Goal: Transaction & Acquisition: Obtain resource

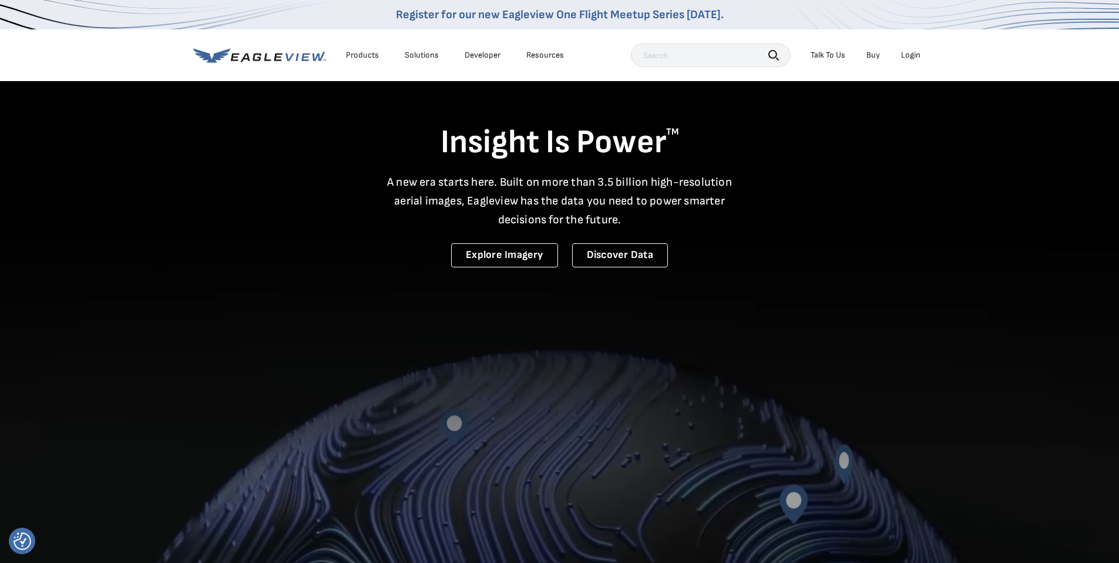
click at [916, 58] on div "Login" at bounding box center [910, 55] width 19 height 11
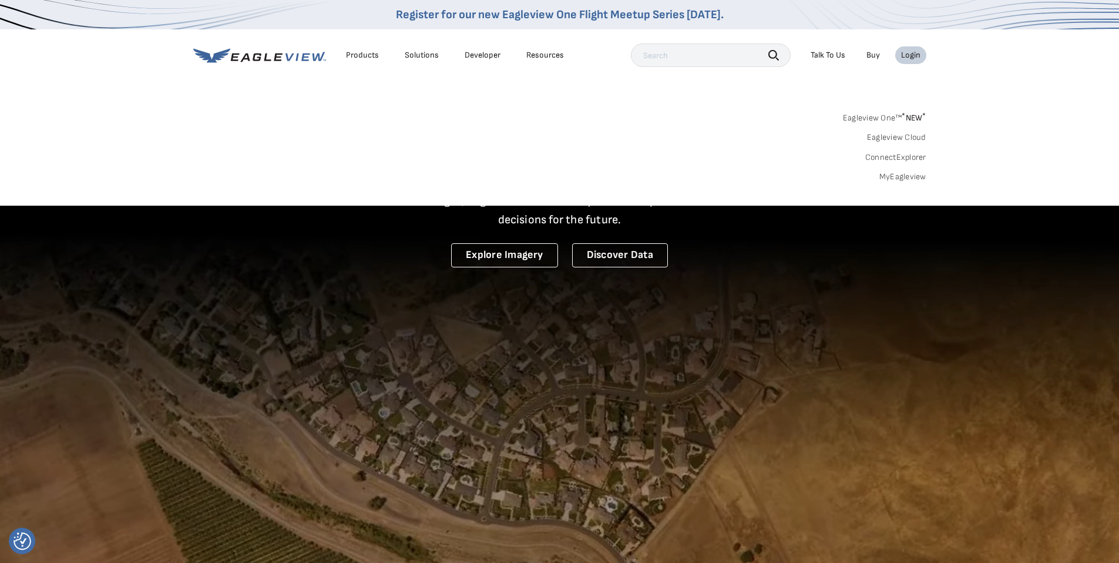
click at [912, 172] on link "MyEagleview" at bounding box center [902, 176] width 47 height 11
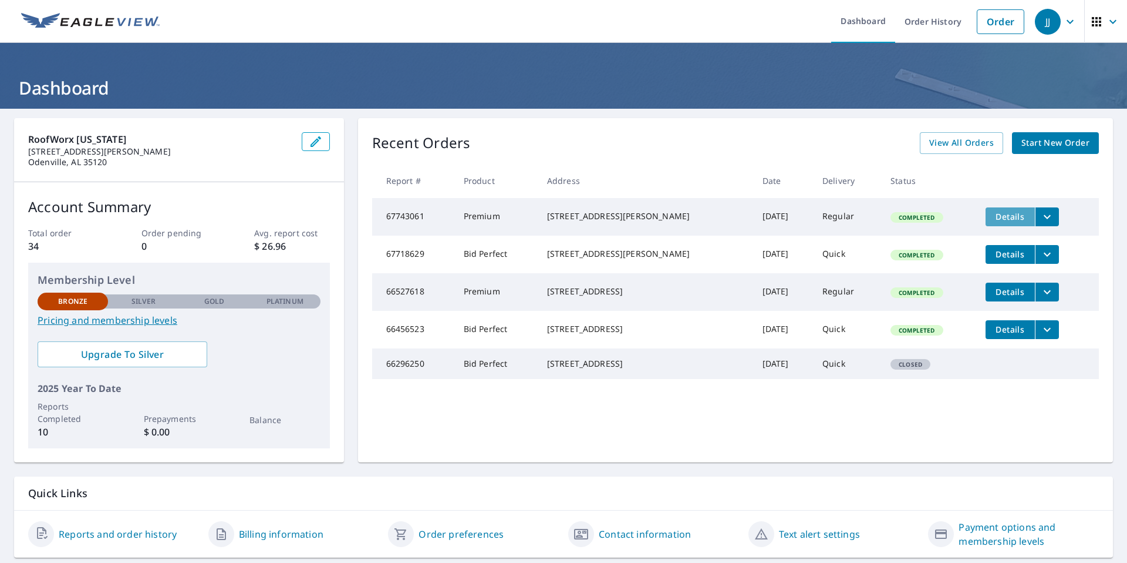
click at [1004, 221] on span "Details" at bounding box center [1010, 216] width 35 height 11
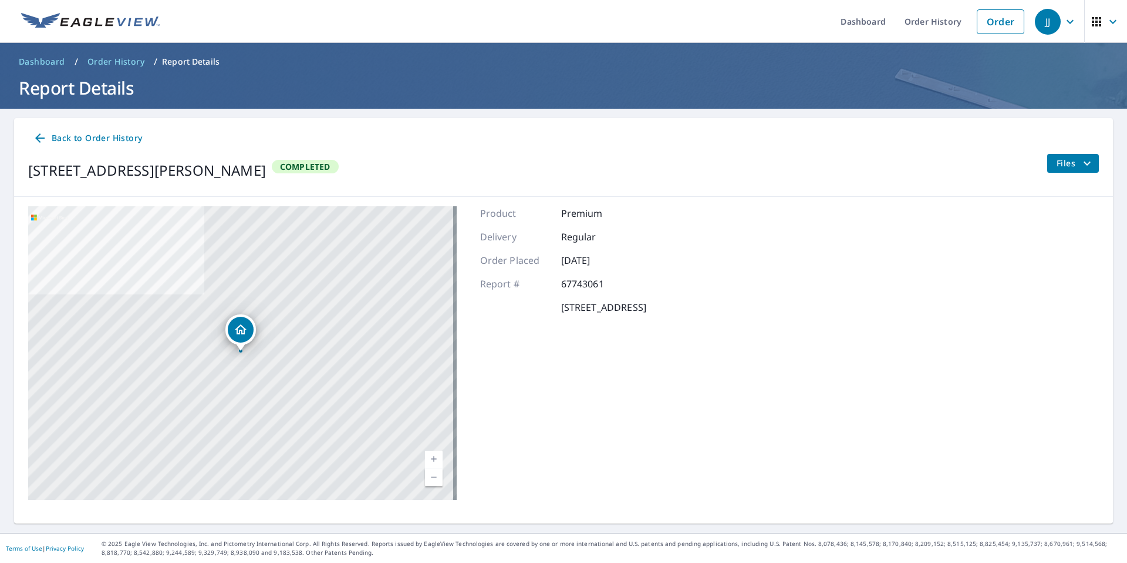
click at [1076, 170] on button "Files" at bounding box center [1073, 163] width 52 height 19
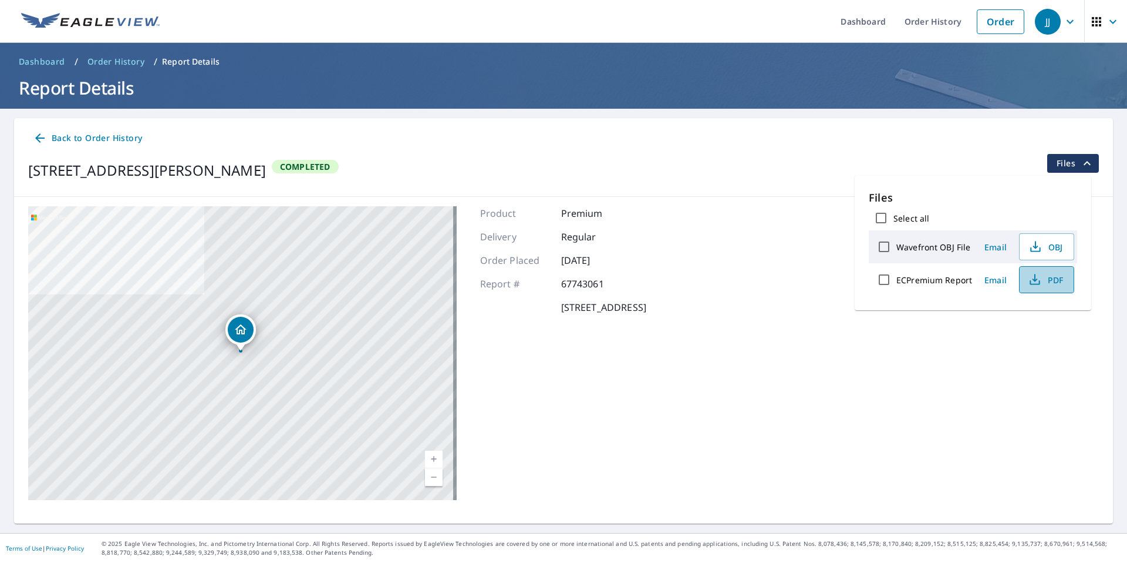
click at [1042, 288] on button "PDF" at bounding box center [1046, 279] width 55 height 27
click at [1090, 23] on icon "button" at bounding box center [1097, 22] width 14 height 14
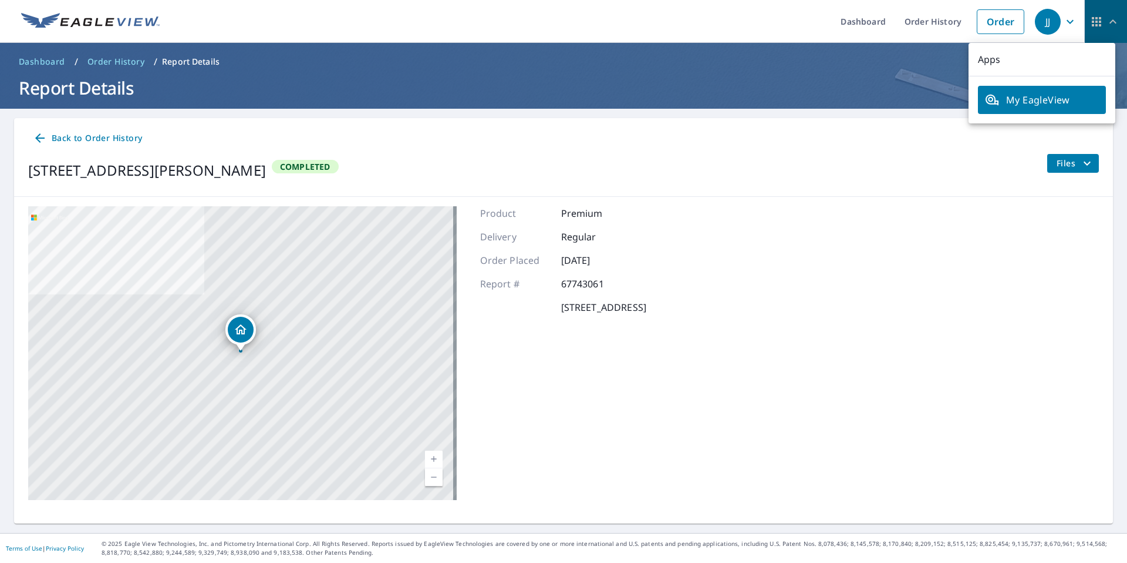
click at [1090, 18] on icon "button" at bounding box center [1097, 22] width 14 height 14
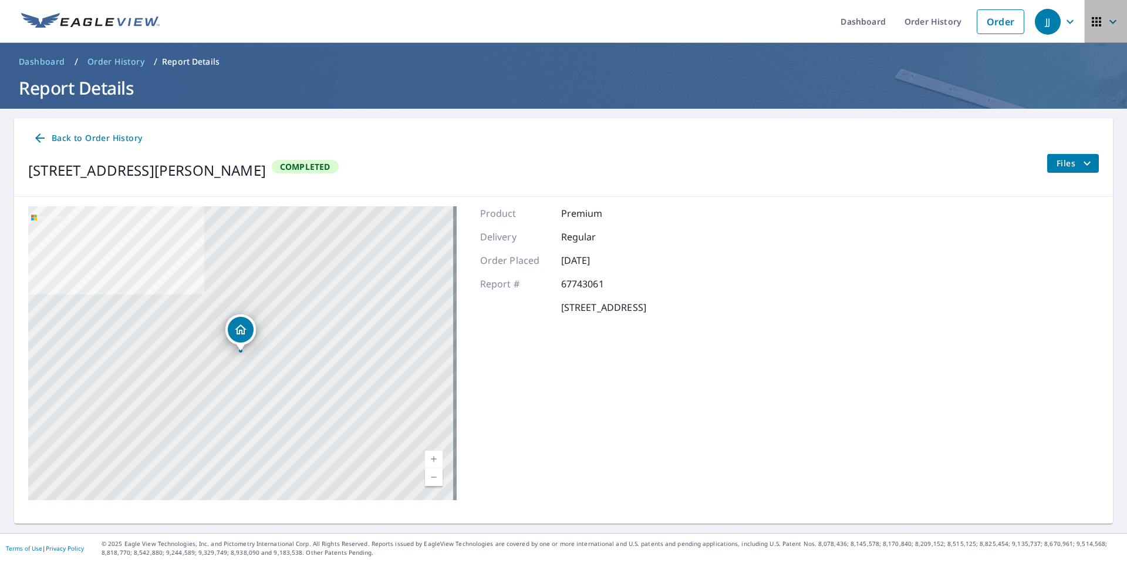
click at [1108, 19] on icon "button" at bounding box center [1113, 22] width 14 height 14
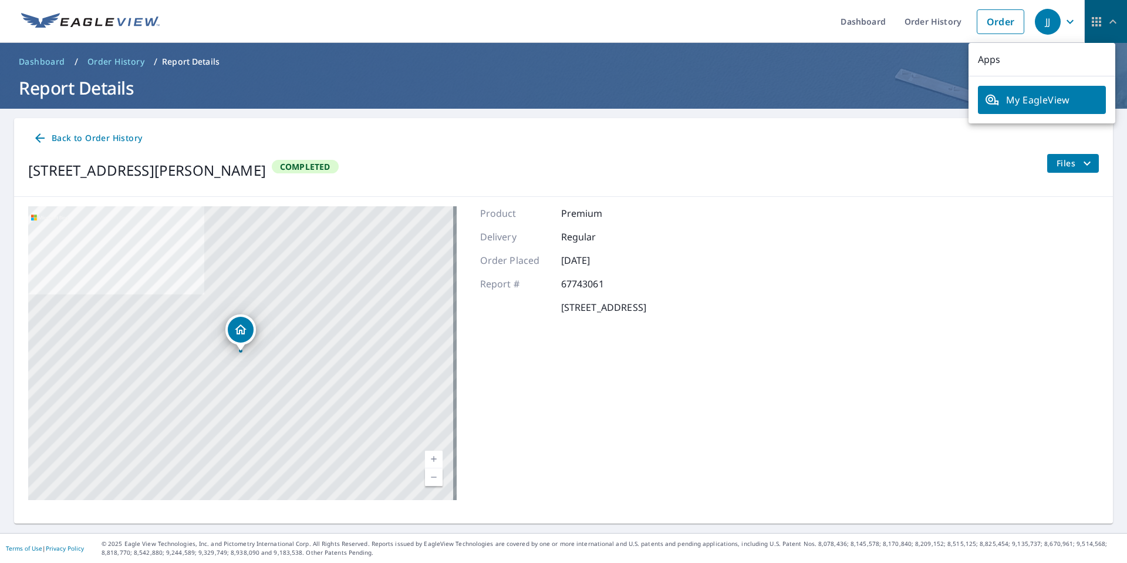
click at [1108, 20] on icon "button" at bounding box center [1113, 22] width 14 height 14
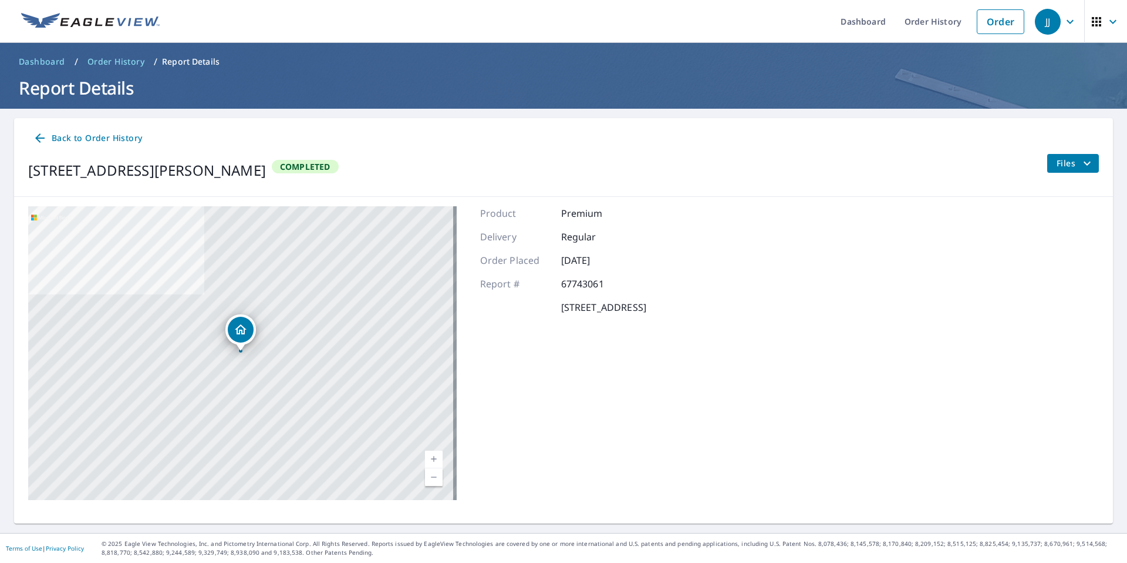
click at [1065, 22] on icon "button" at bounding box center [1070, 22] width 14 height 14
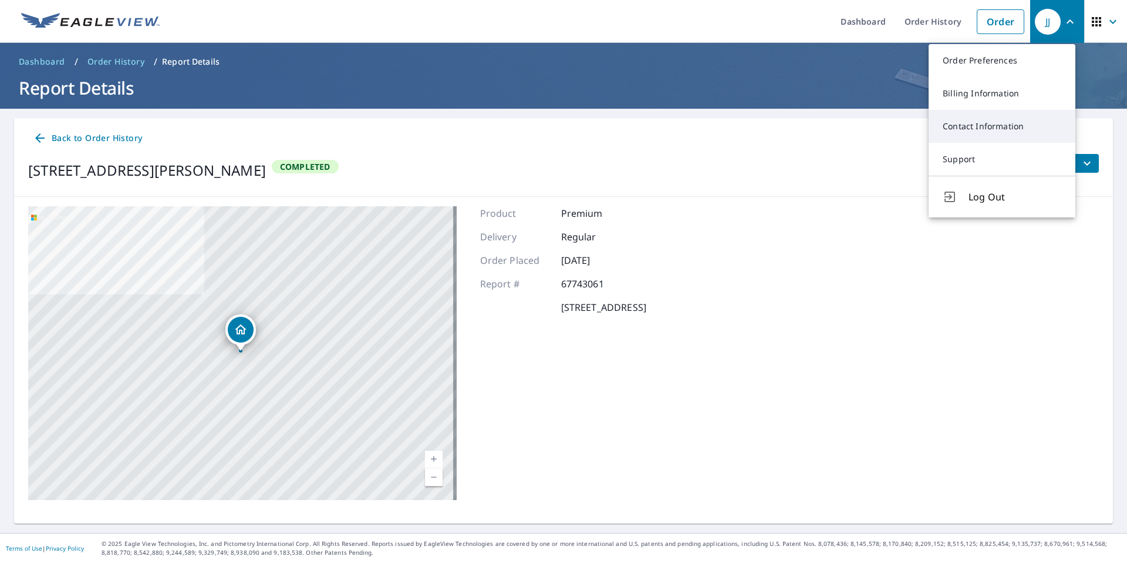
click at [971, 128] on link "Contact Information" at bounding box center [1002, 126] width 147 height 33
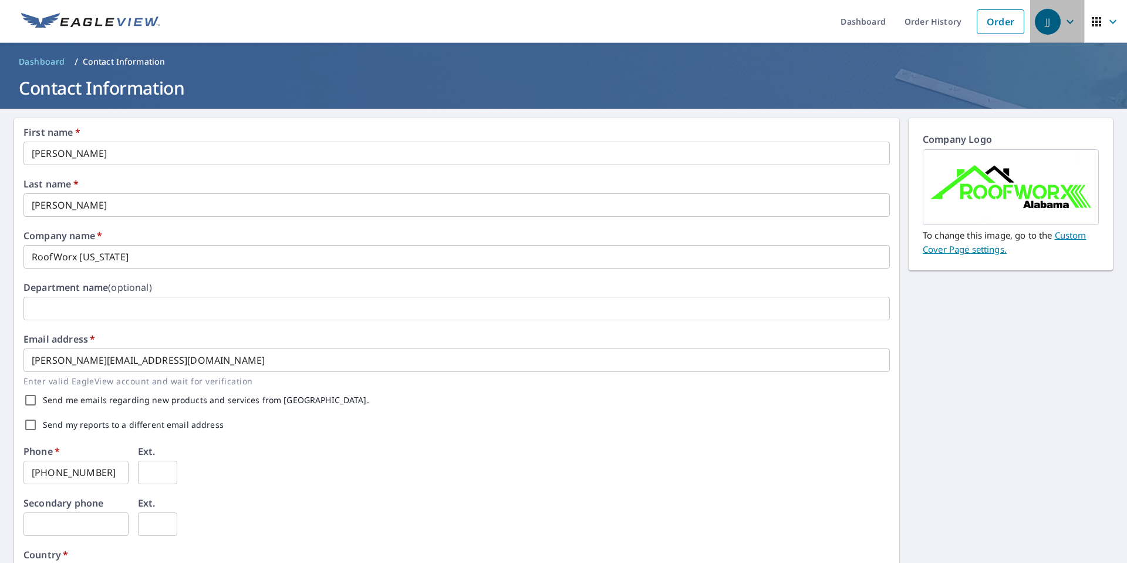
click at [1065, 22] on icon "button" at bounding box center [1070, 22] width 14 height 14
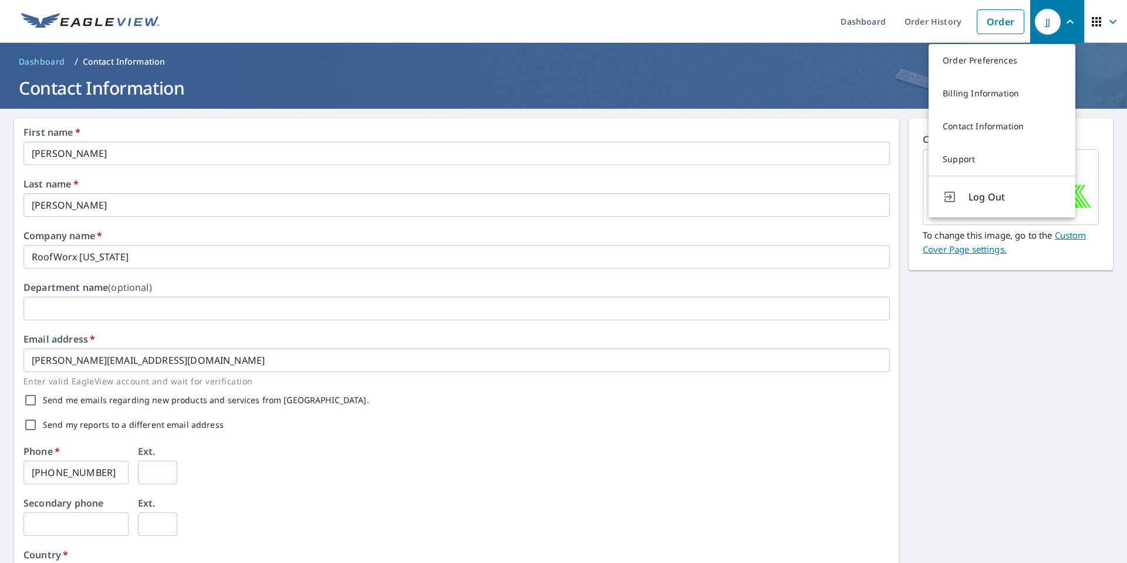
click at [993, 177] on button "Log Out" at bounding box center [1002, 197] width 147 height 42
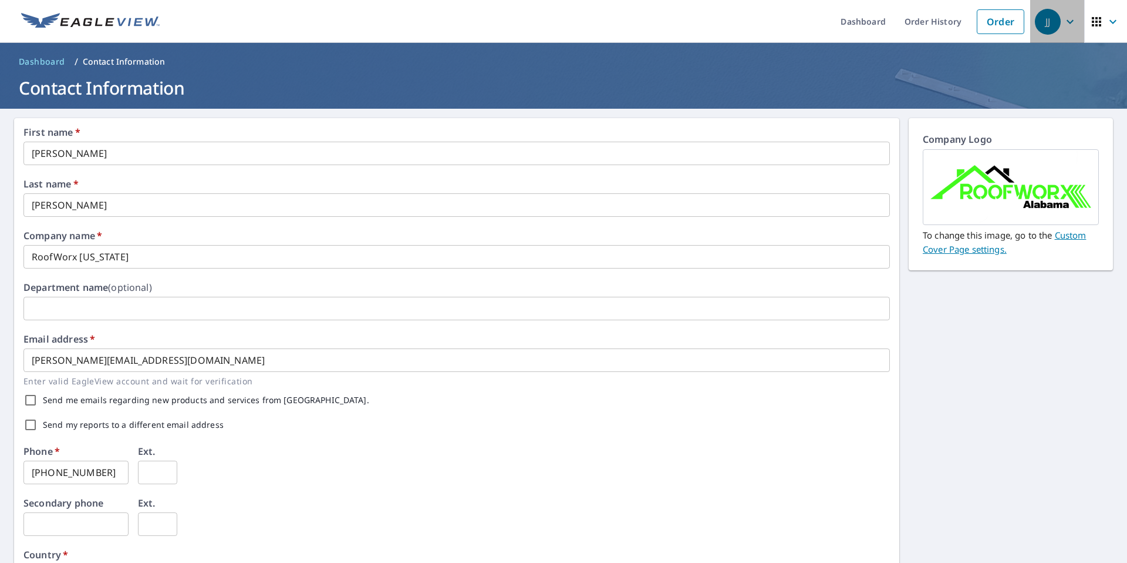
click at [1065, 5] on button "JJ" at bounding box center [1058, 21] width 54 height 43
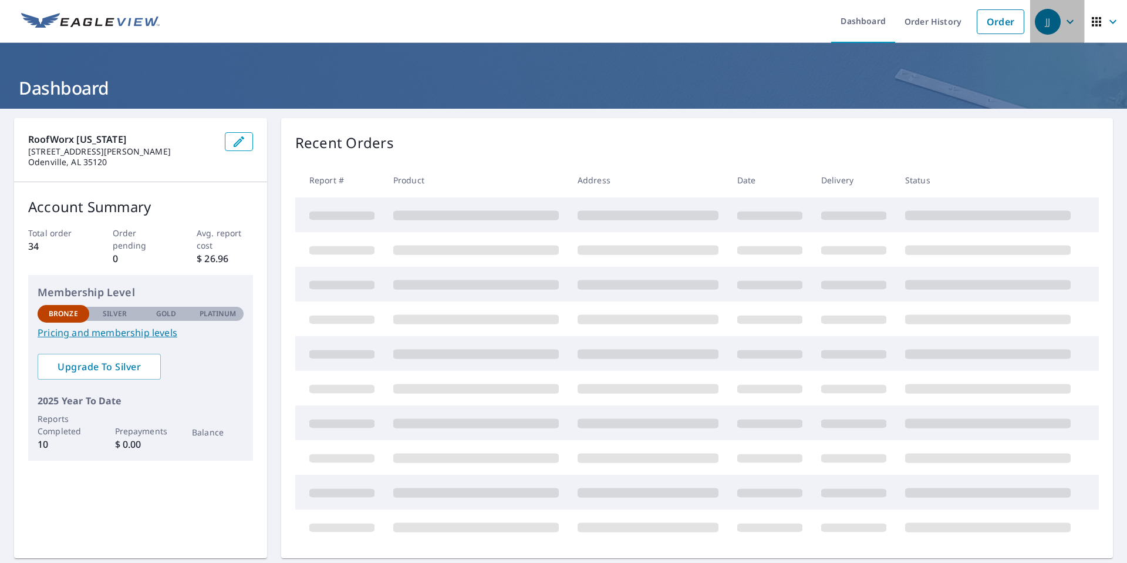
click at [1066, 11] on span "JJ" at bounding box center [1057, 22] width 45 height 28
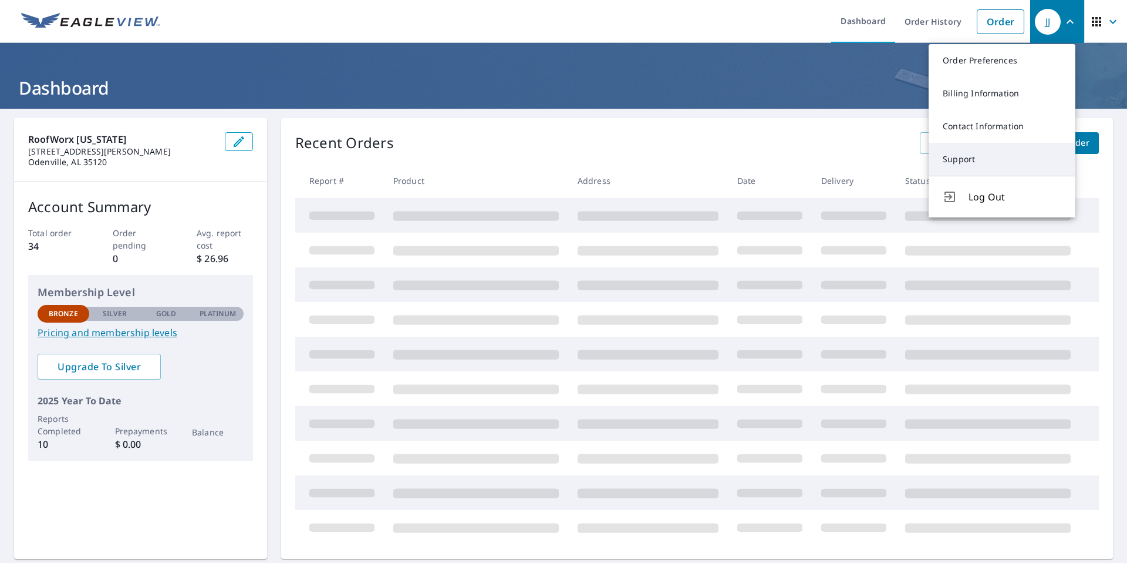
click at [954, 160] on link "Support" at bounding box center [1002, 159] width 147 height 33
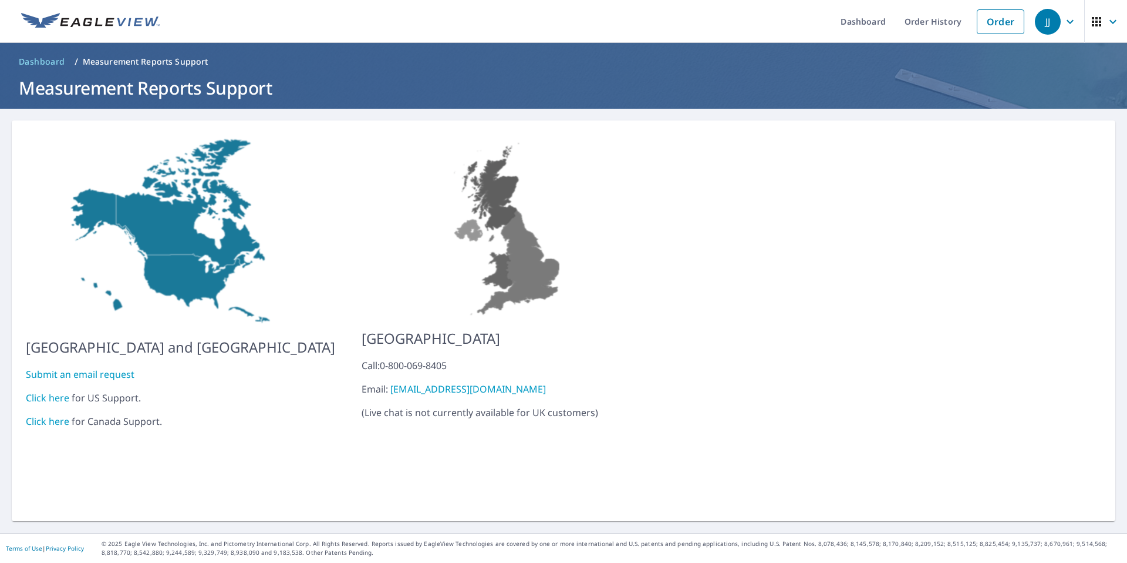
click at [55, 393] on link "Click here" at bounding box center [47, 397] width 43 height 13
click at [926, 16] on link "Order History" at bounding box center [933, 21] width 76 height 43
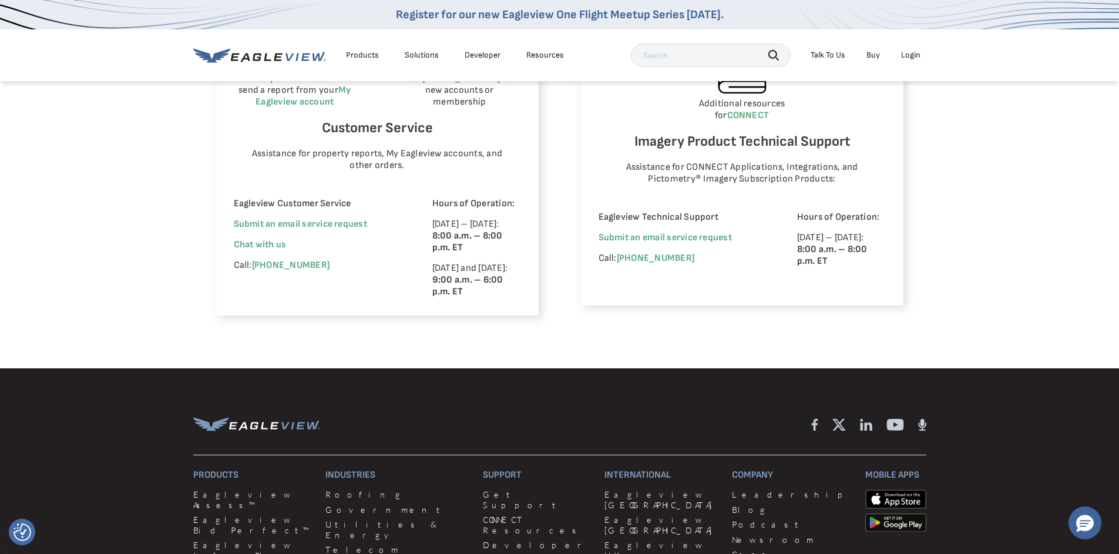
scroll to position [763, 0]
